Goal: Information Seeking & Learning: Understand process/instructions

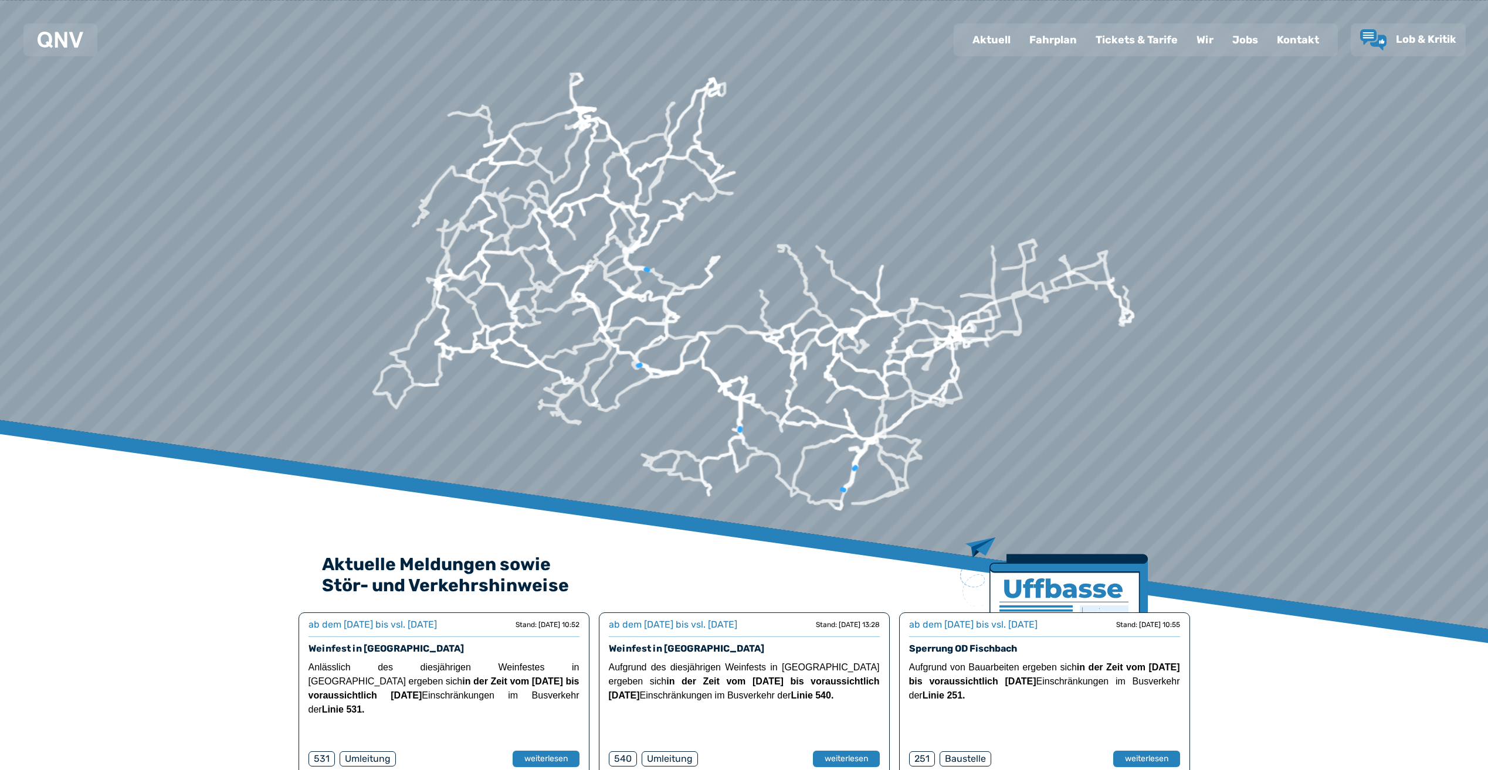
click at [1044, 40] on div "Fahrplan" at bounding box center [1053, 40] width 66 height 30
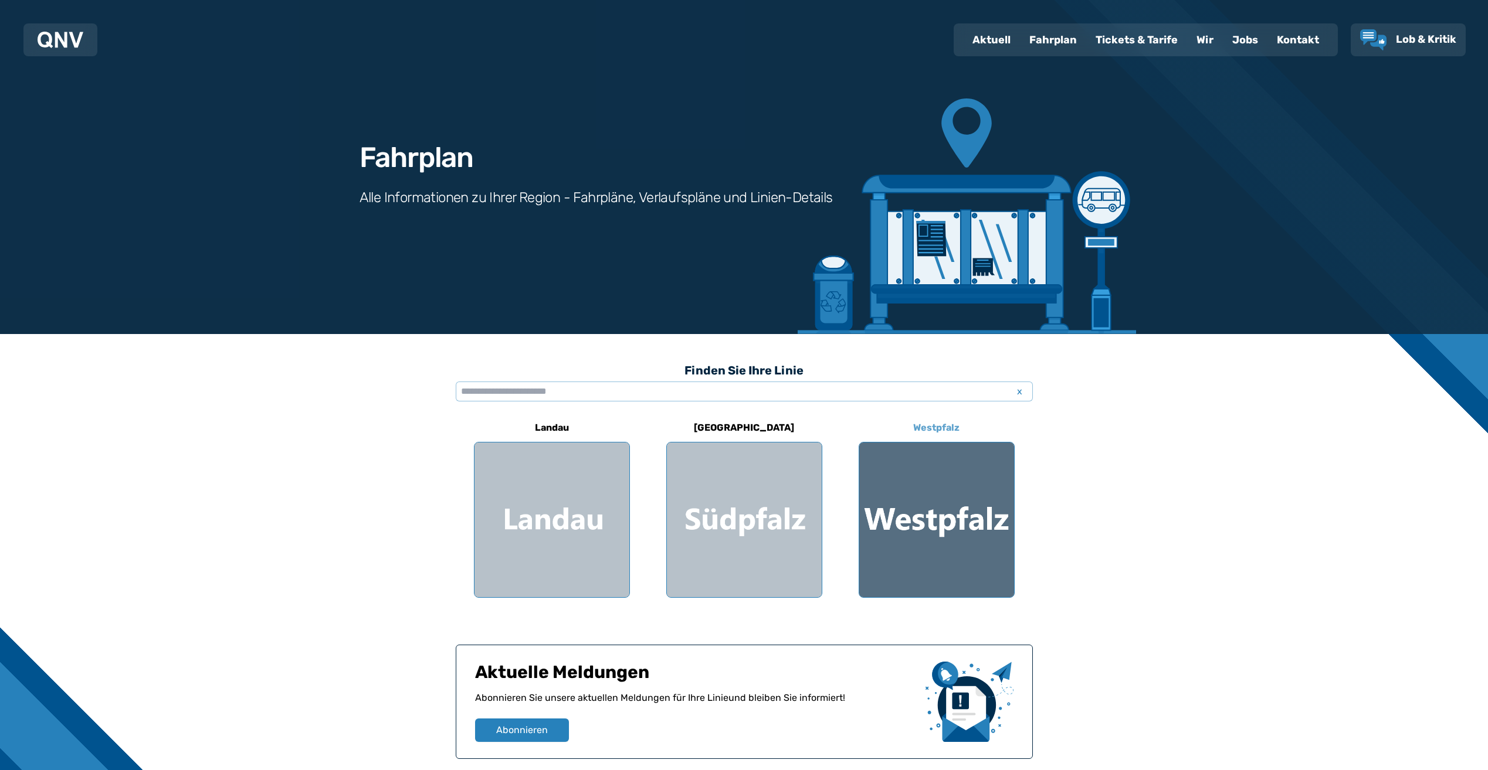
click at [955, 520] on div at bounding box center [936, 520] width 155 height 155
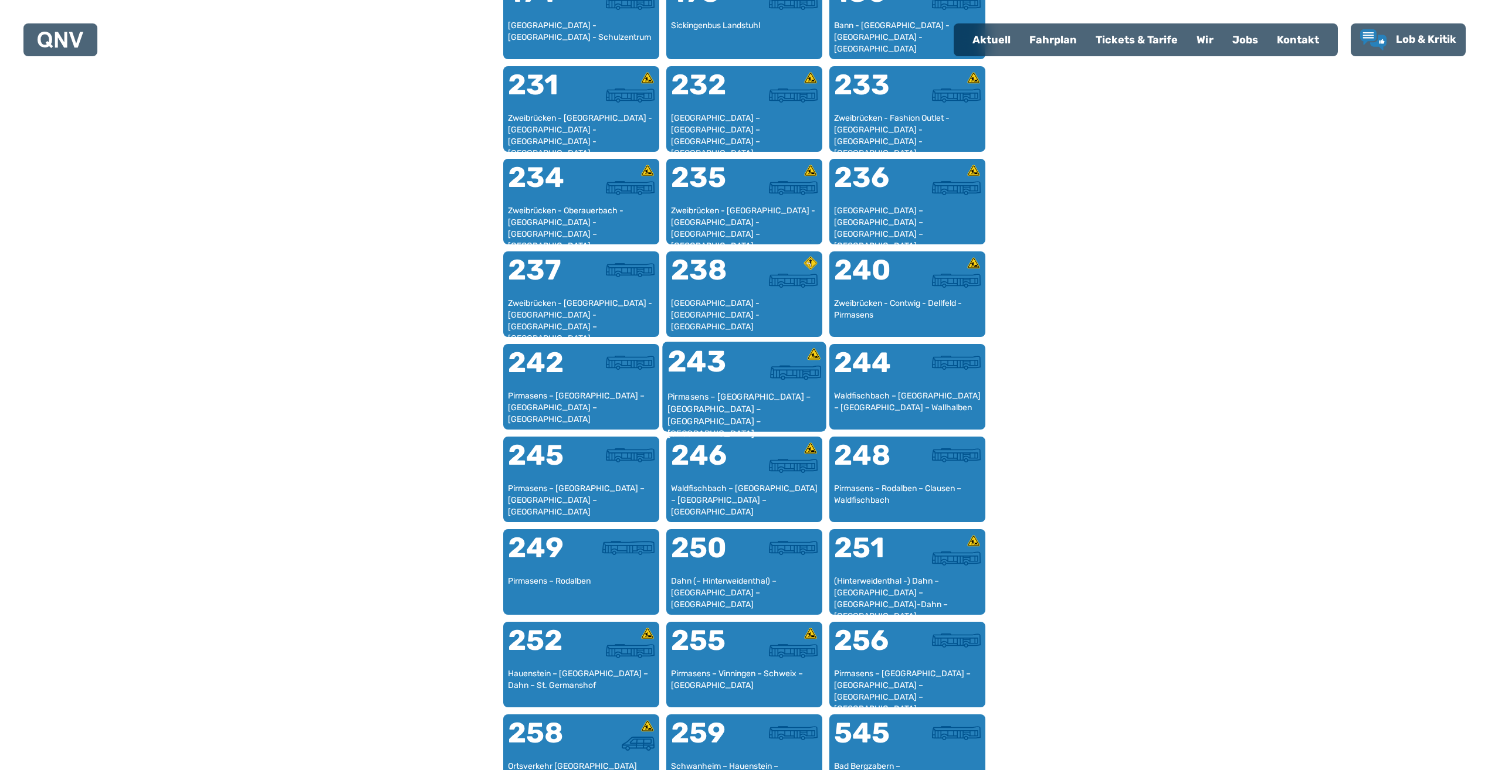
scroll to position [1123, 0]
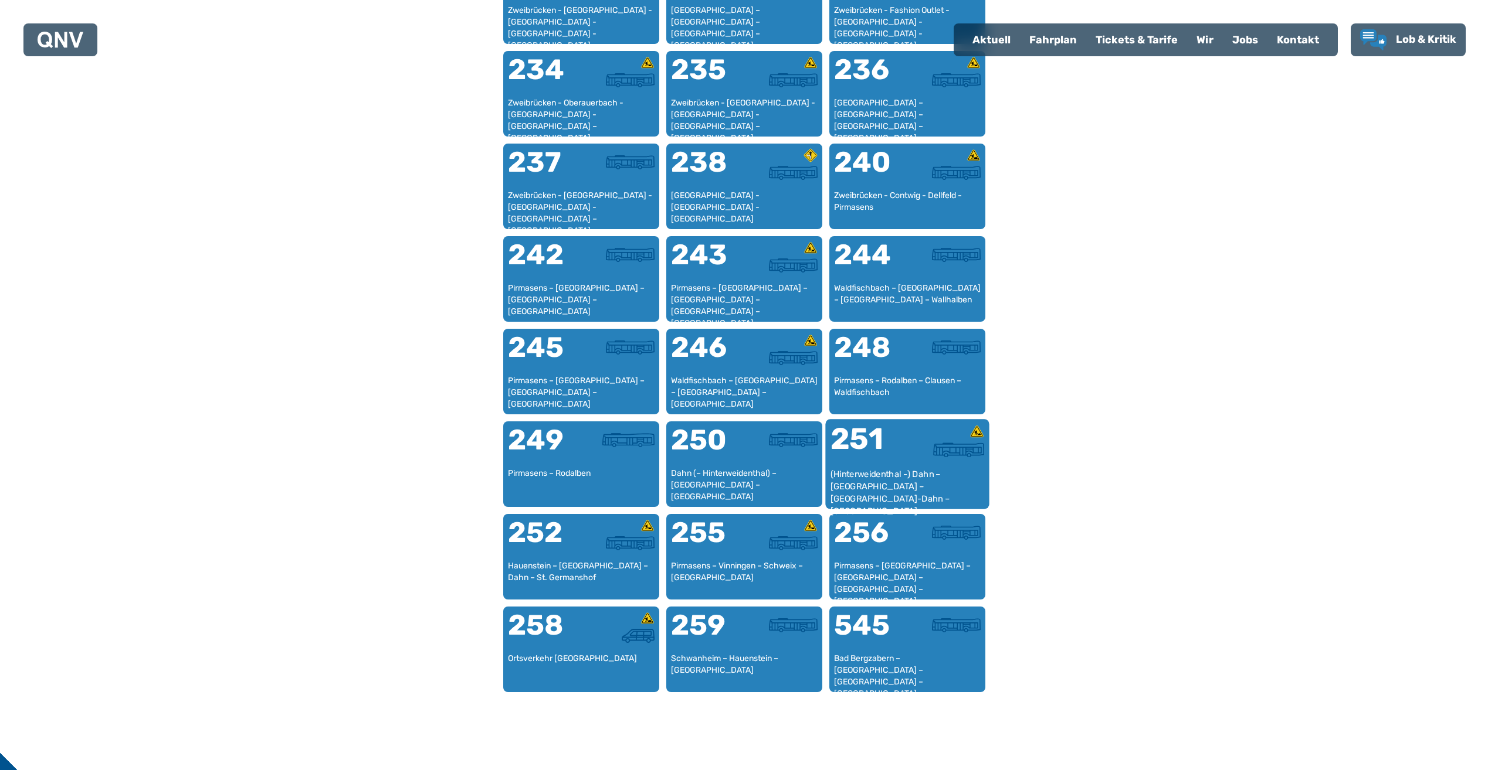
click at [867, 462] on div "251" at bounding box center [868, 447] width 77 height 44
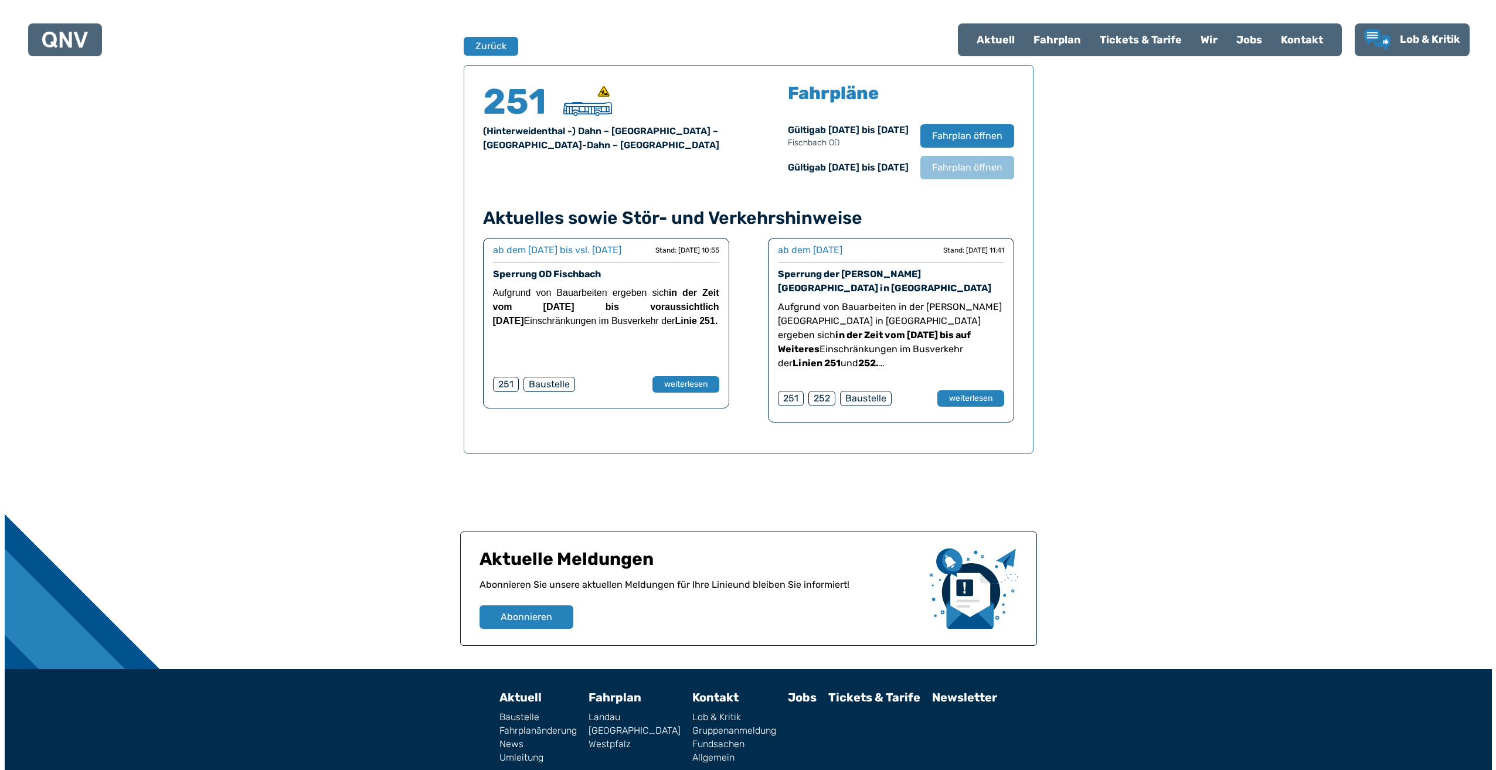
scroll to position [773, 0]
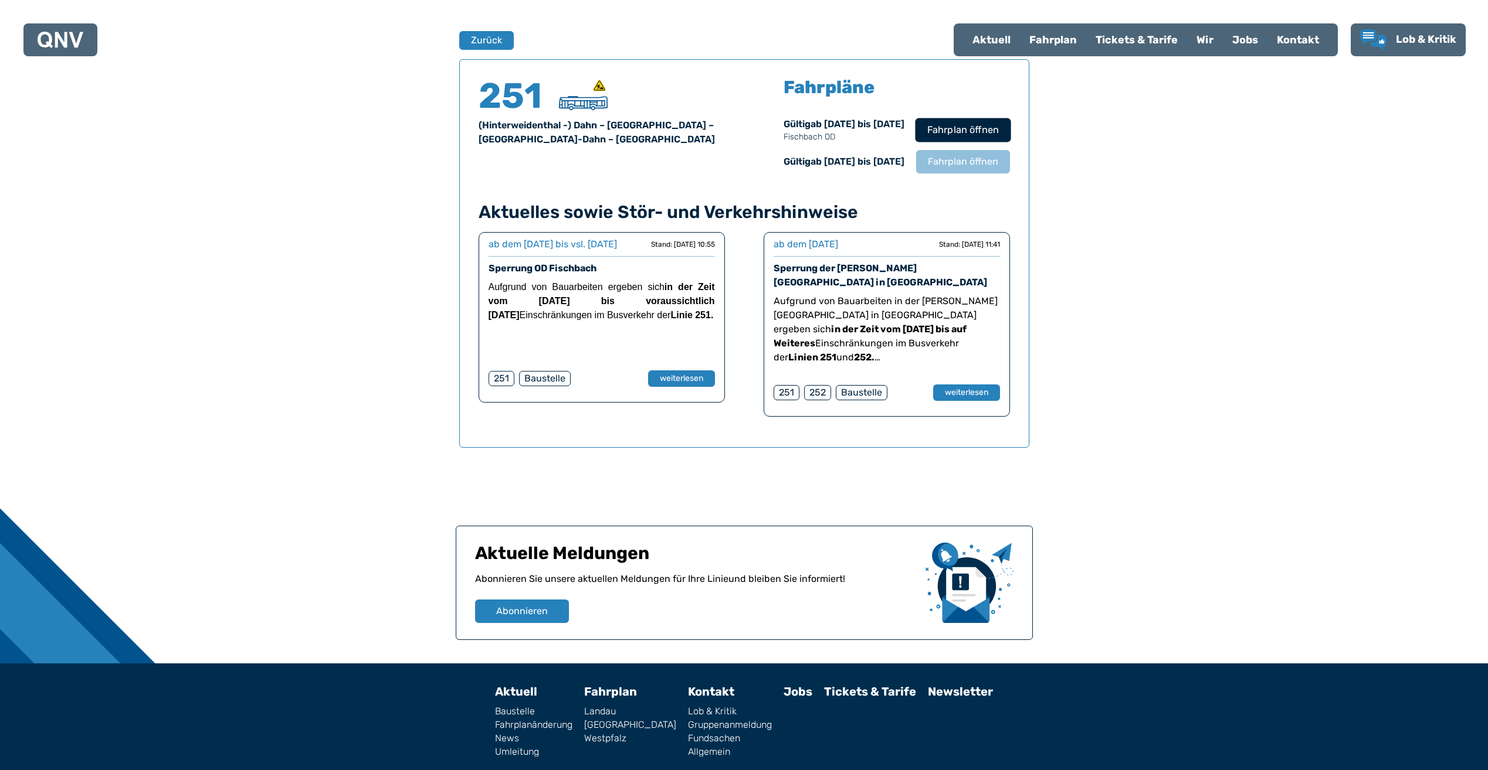
click at [943, 125] on span "Fahrplan öffnen" at bounding box center [962, 130] width 72 height 14
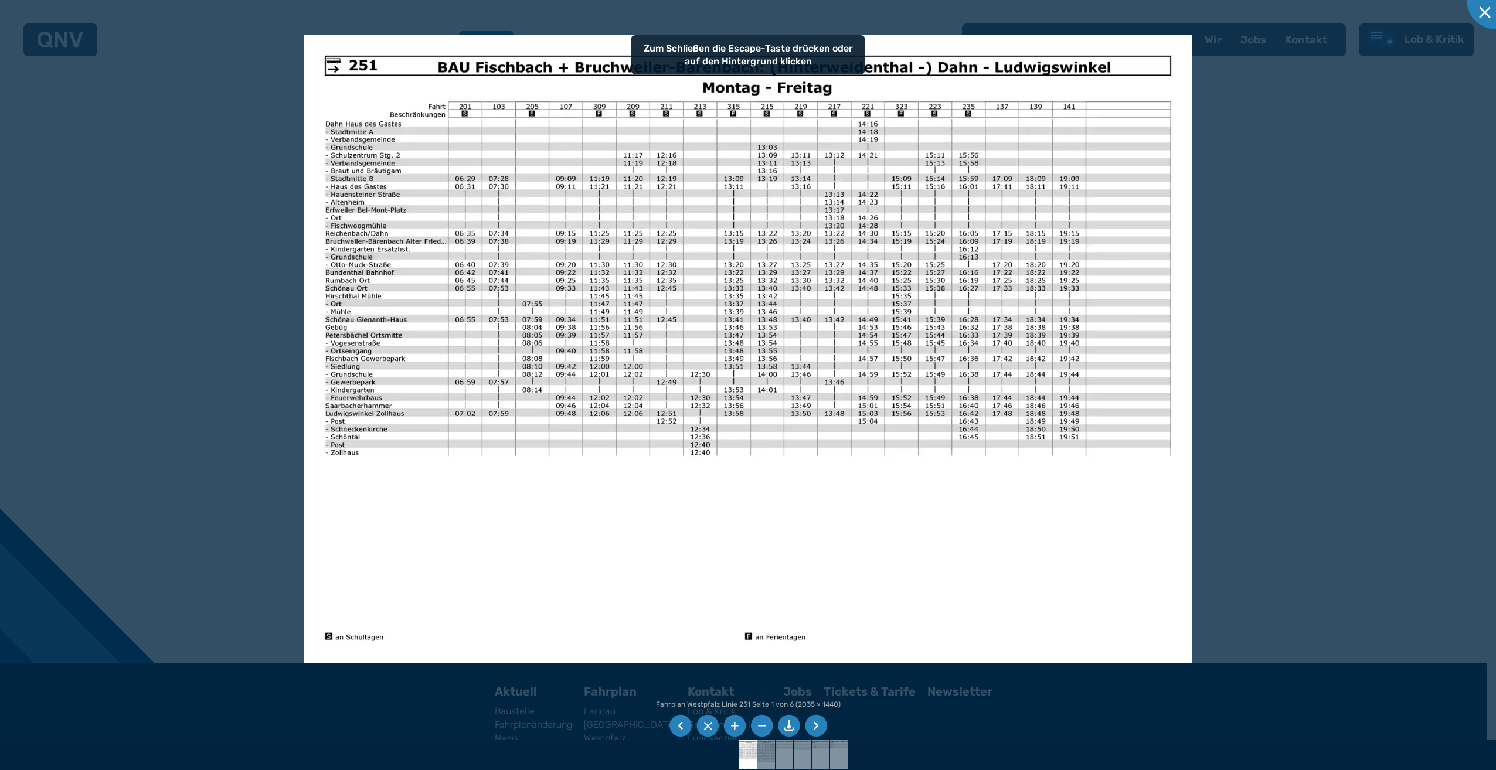
click at [817, 727] on li at bounding box center [816, 726] width 22 height 22
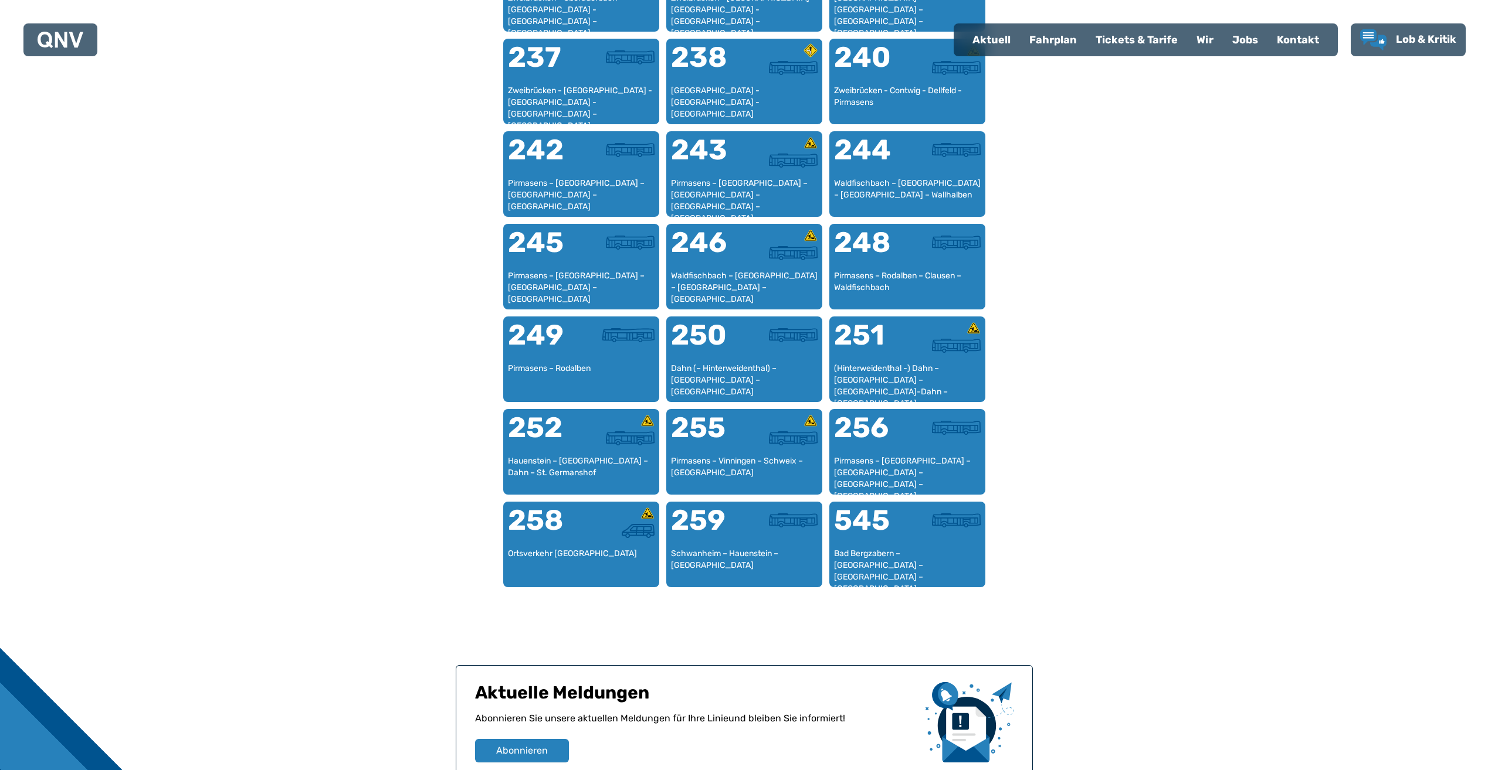
scroll to position [1409, 0]
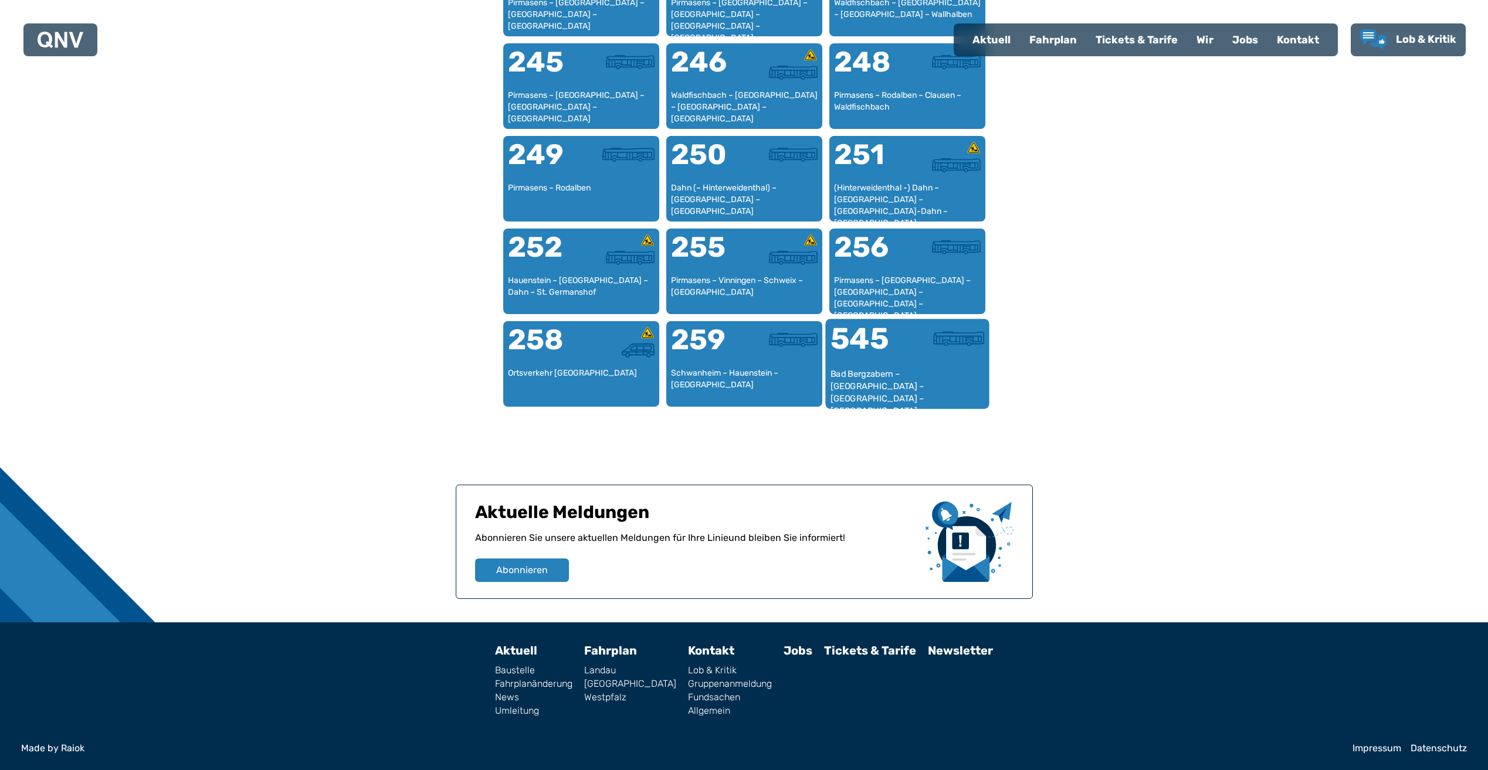
click at [884, 366] on div "545" at bounding box center [868, 346] width 77 height 44
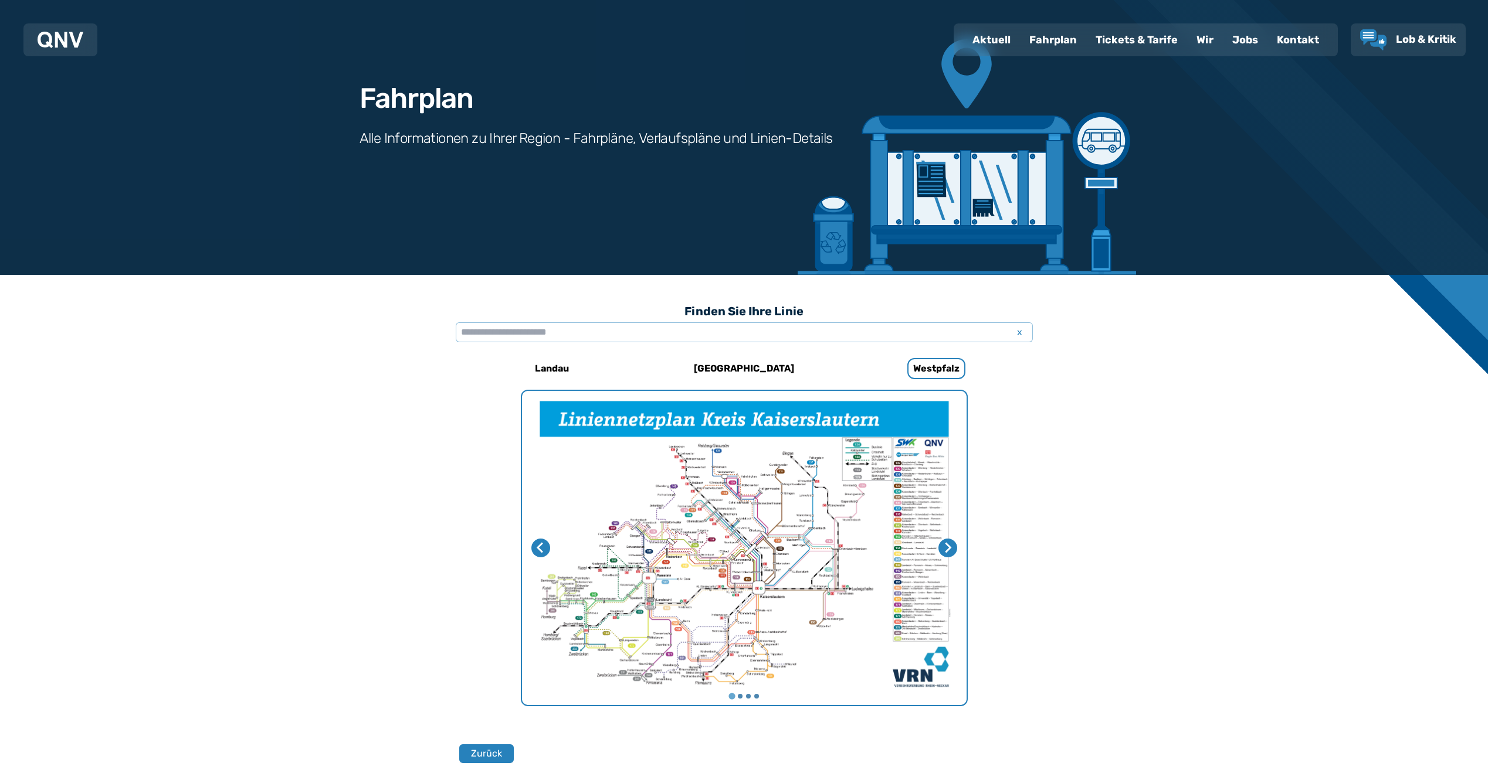
click at [884, 366] on div "Finden Sie Ihre Linie x [GEOGRAPHIC_DATA] [GEOGRAPHIC_DATA] [GEOGRAPHIC_DATA] 5…" at bounding box center [744, 636] width 577 height 677
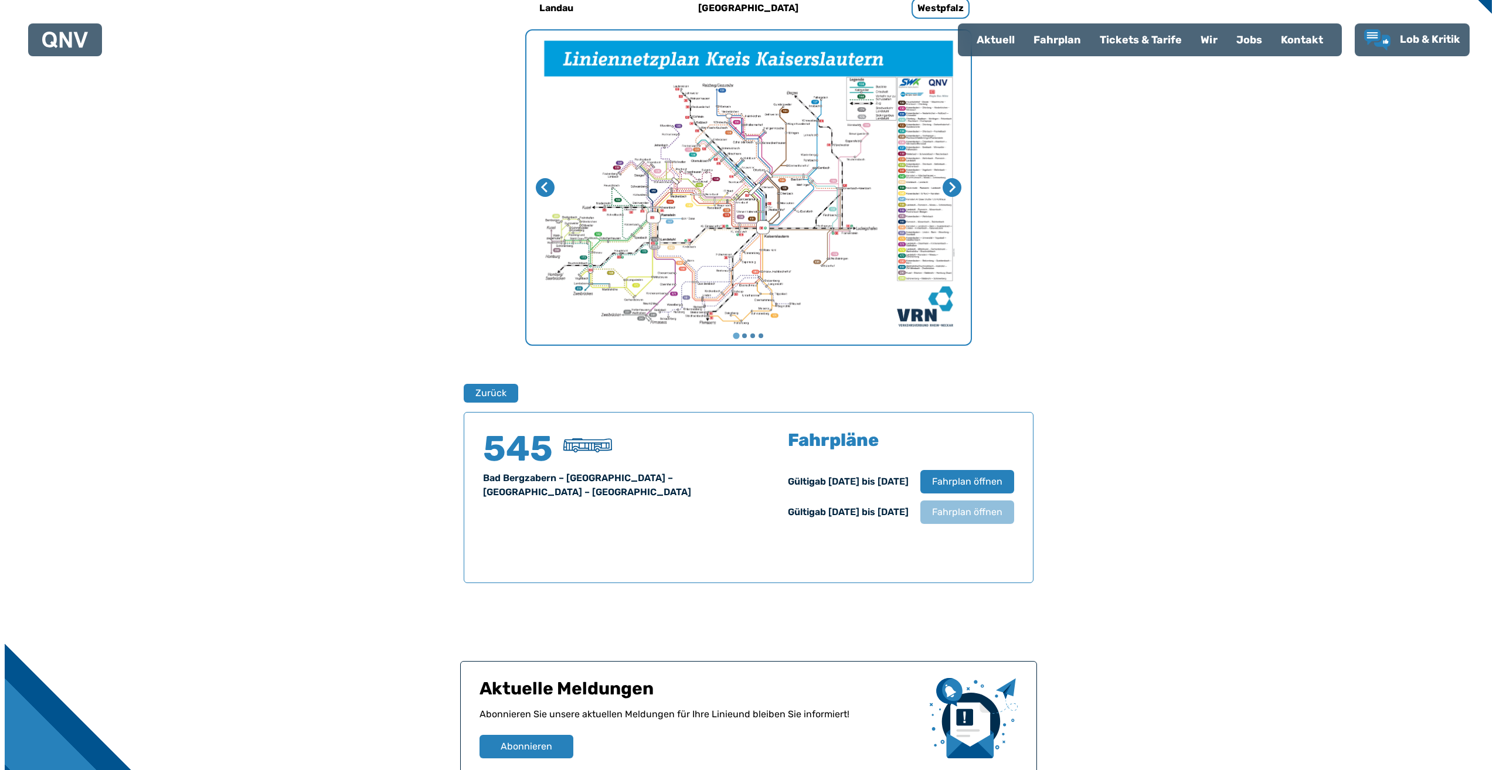
scroll to position [420, 0]
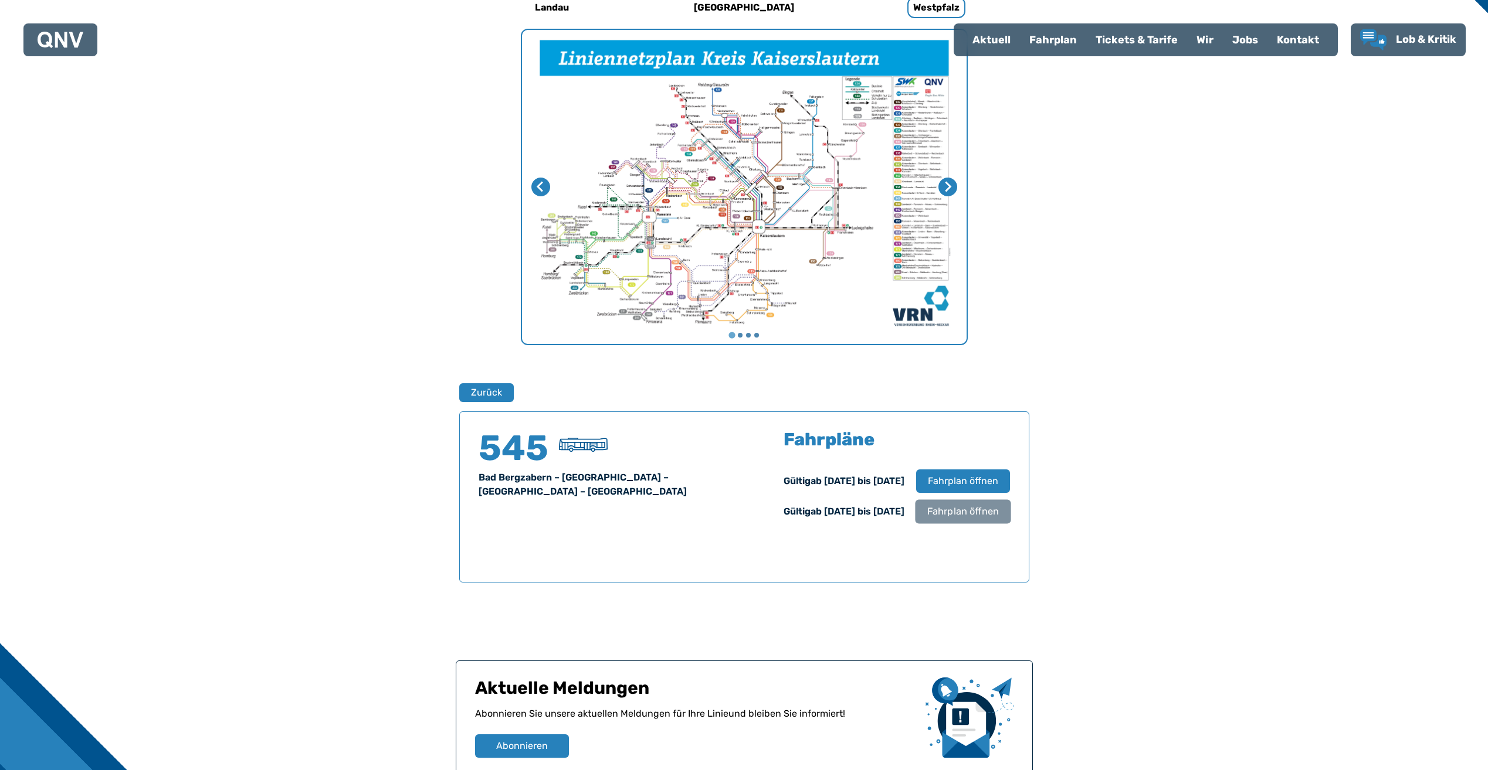
click at [949, 509] on span "Fahrplan öffnen" at bounding box center [962, 512] width 72 height 14
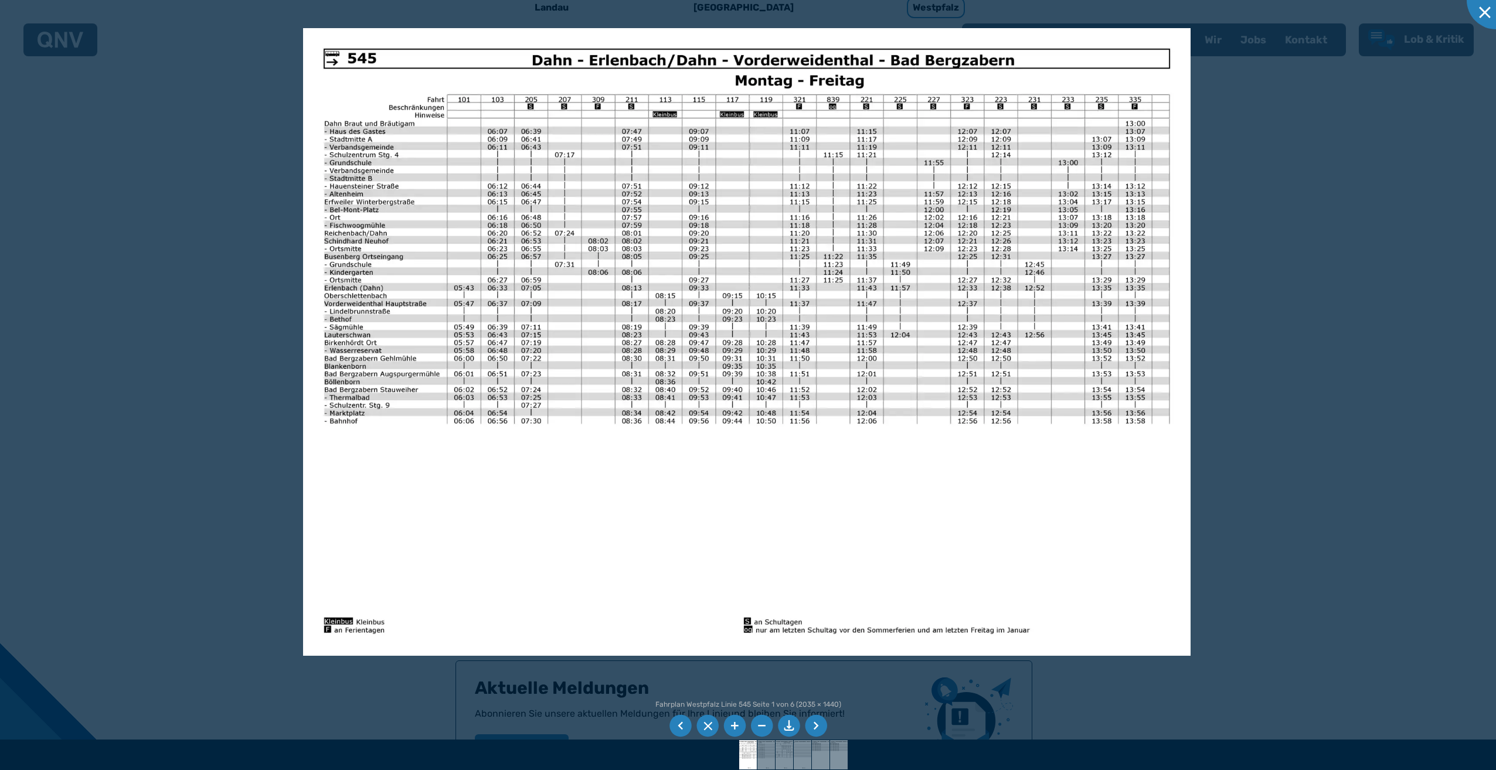
click at [816, 725] on li at bounding box center [816, 726] width 22 height 22
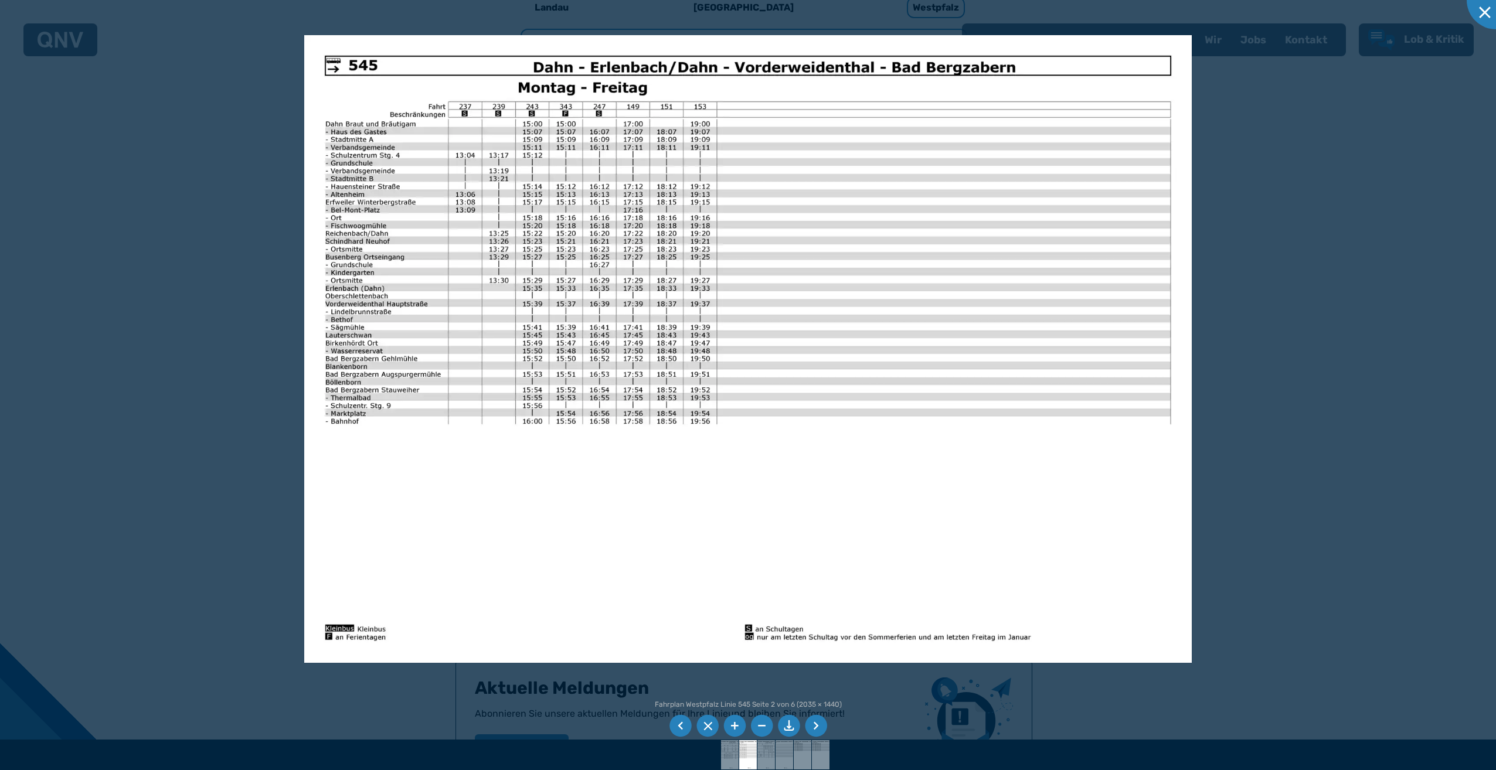
click at [816, 721] on li at bounding box center [816, 726] width 22 height 22
